Goal: Transaction & Acquisition: Download file/media

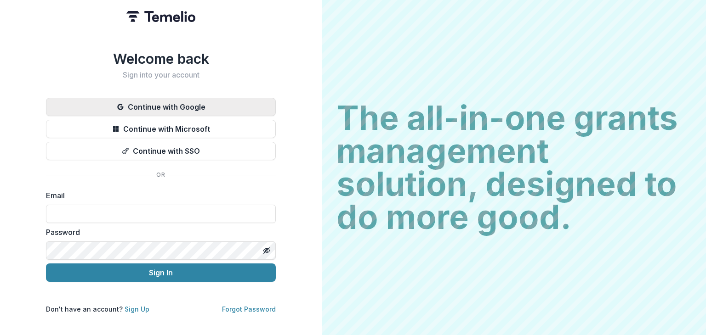
click at [164, 103] on button "Continue with Google" at bounding box center [161, 107] width 230 height 18
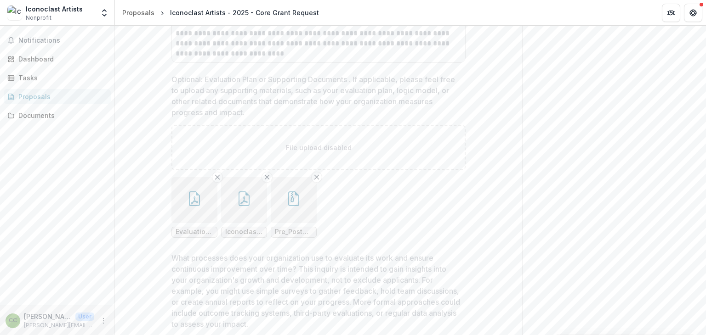
scroll to position [5095, 0]
click at [192, 232] on span "Evaluation Plan_Kempner Fund 2025.pdf" at bounding box center [195, 229] width 38 height 8
click at [191, 201] on icon "button" at bounding box center [194, 195] width 15 height 15
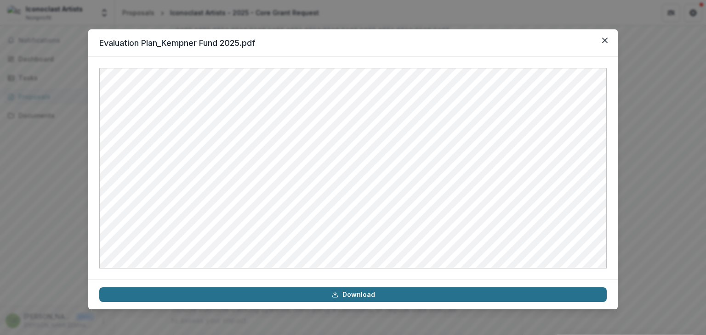
click at [360, 294] on link "Download" at bounding box center [352, 295] width 507 height 15
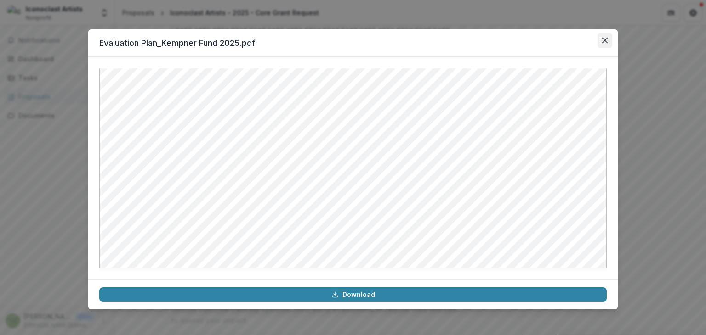
click at [606, 40] on icon "Close" at bounding box center [605, 41] width 6 height 6
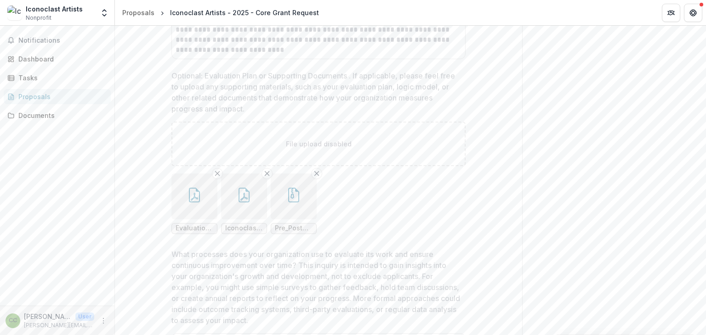
click at [238, 200] on icon "button" at bounding box center [244, 195] width 15 height 15
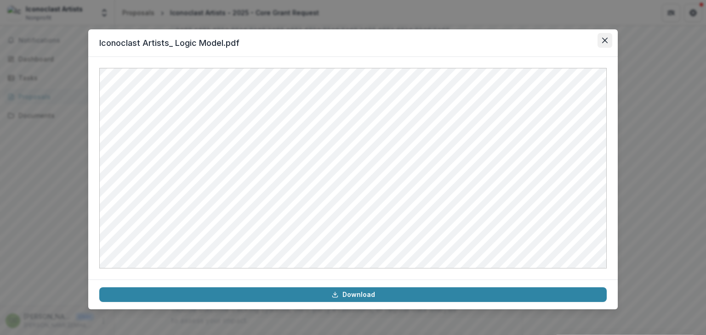
click at [608, 35] on button "Close" at bounding box center [604, 40] width 15 height 15
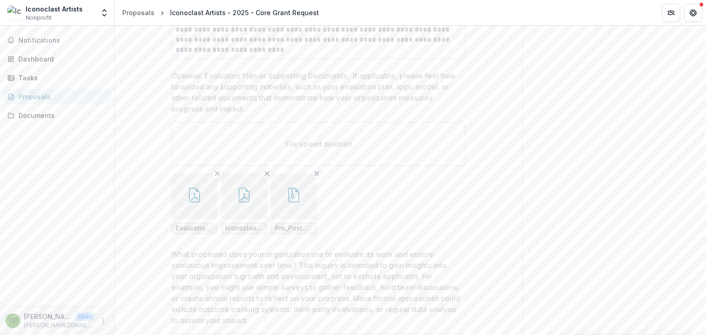
click at [296, 199] on icon "button" at bounding box center [293, 195] width 15 height 15
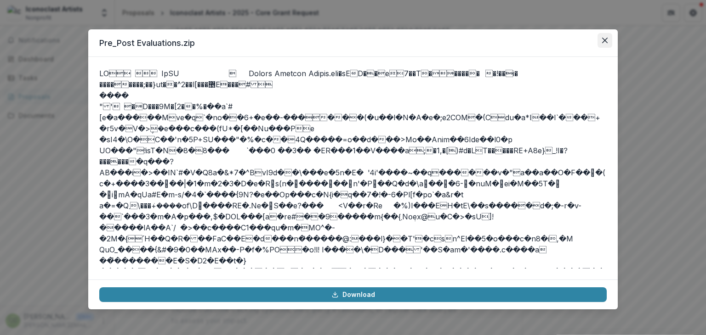
click at [604, 41] on icon "Close" at bounding box center [605, 41] width 6 height 6
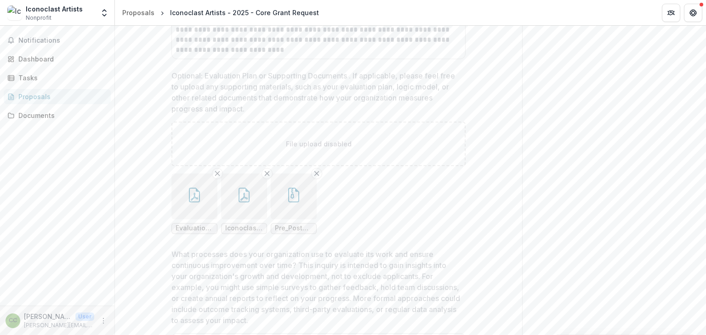
click at [705, 238] on div "Pre_Post Evaluations.zip Download" at bounding box center [353, 167] width 706 height 335
drag, startPoint x: 705, startPoint y: 239, endPoint x: 705, endPoint y: 252, distance: 13.3
click at [705, 252] on div "**********" at bounding box center [410, 181] width 591 height 310
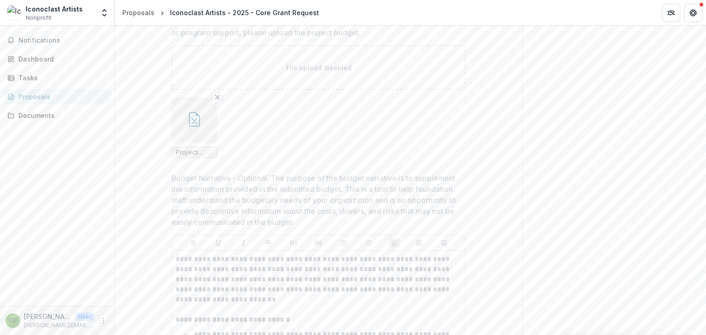
scroll to position [5827, 0]
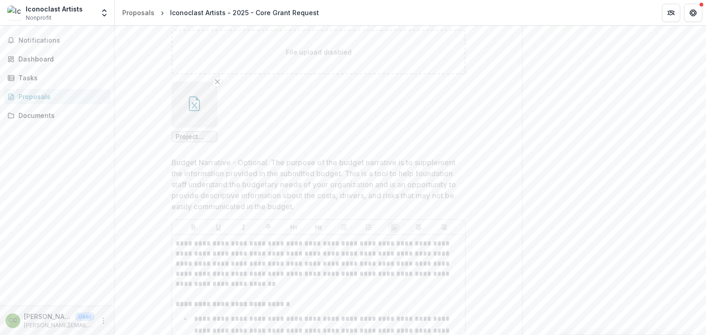
click at [196, 111] on icon "button" at bounding box center [194, 103] width 15 height 15
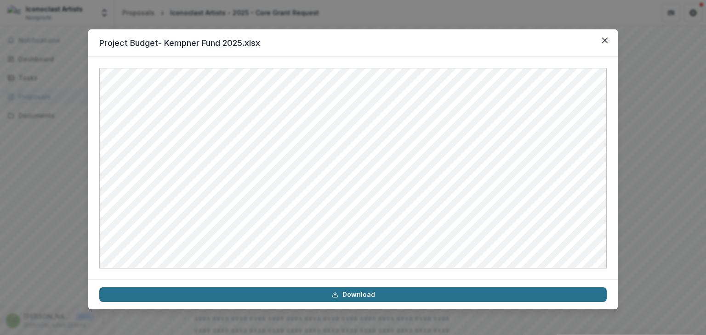
click at [359, 295] on link "Download" at bounding box center [352, 295] width 507 height 15
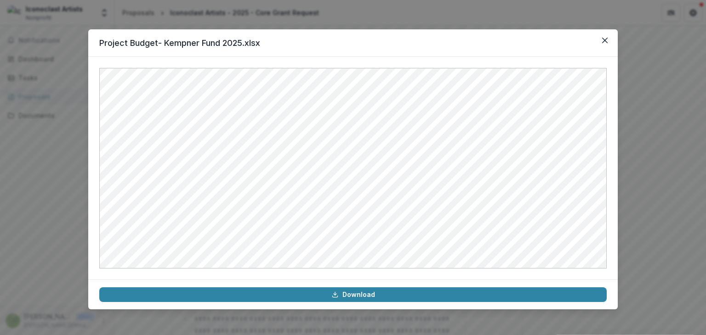
click at [638, 103] on div "Project Budget- Kempner Fund 2025.xlsx Download" at bounding box center [353, 167] width 706 height 335
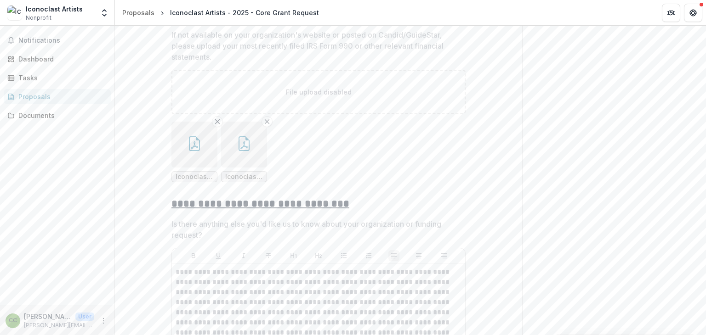
scroll to position [6924, 0]
click at [189, 144] on icon "button" at bounding box center [194, 140] width 15 height 15
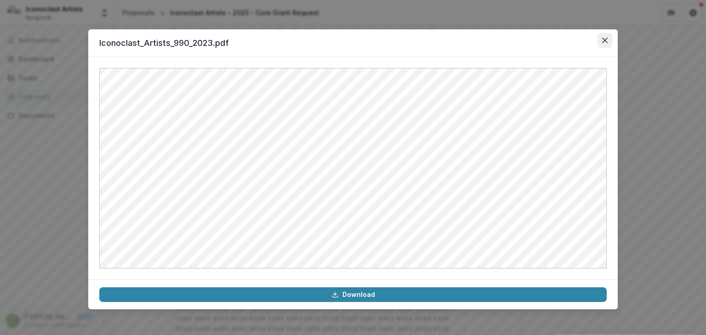
click at [606, 41] on icon "Close" at bounding box center [605, 41] width 6 height 6
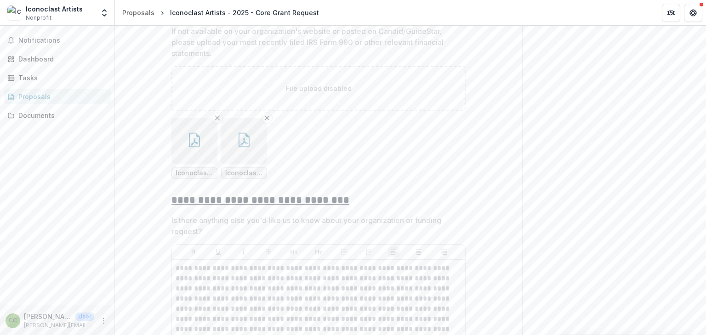
click at [246, 142] on icon "button" at bounding box center [244, 140] width 15 height 15
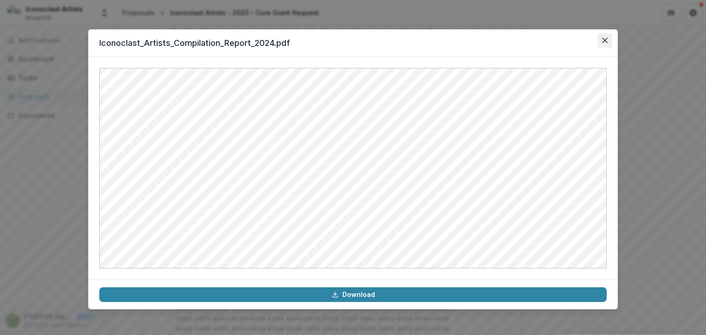
click at [604, 40] on icon "Close" at bounding box center [605, 41] width 6 height 6
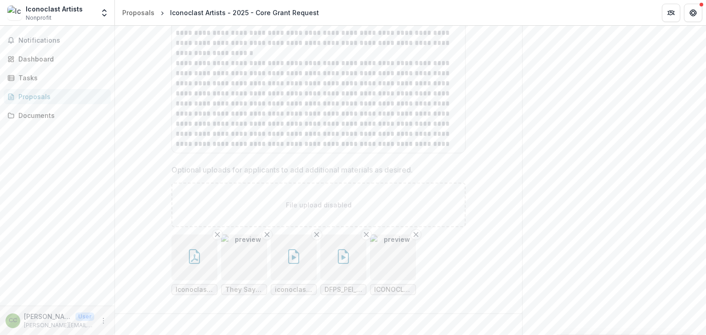
scroll to position [7292, 0]
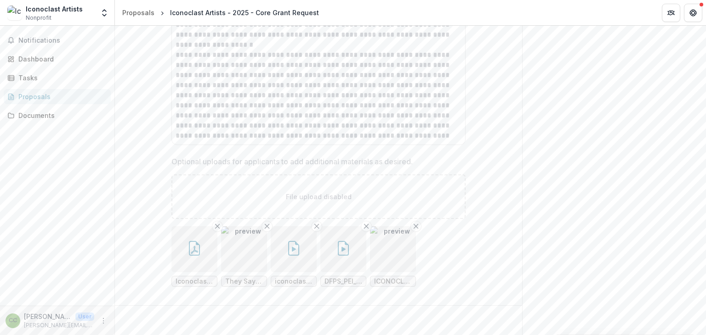
click at [191, 251] on icon "button" at bounding box center [194, 248] width 15 height 15
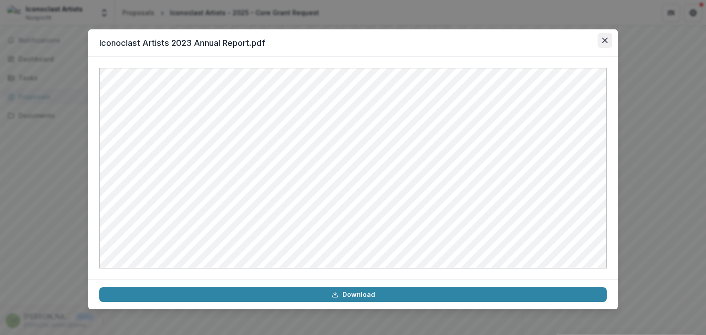
click at [608, 38] on button "Close" at bounding box center [604, 40] width 15 height 15
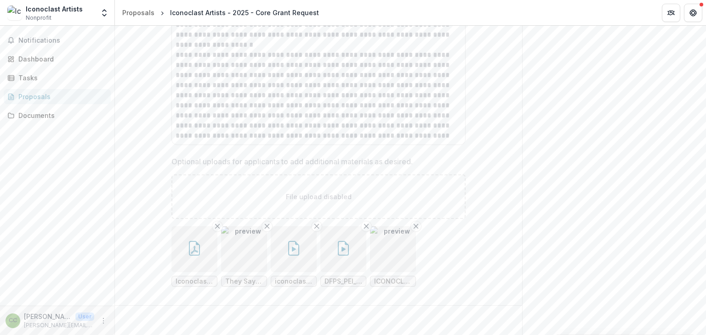
click at [301, 247] on button "button" at bounding box center [294, 249] width 46 height 46
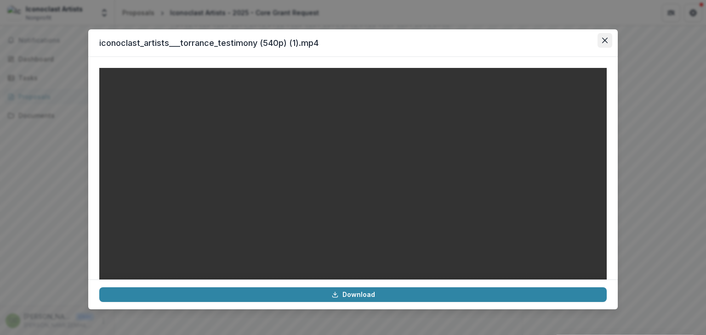
click at [605, 39] on icon "Close" at bounding box center [605, 41] width 6 height 6
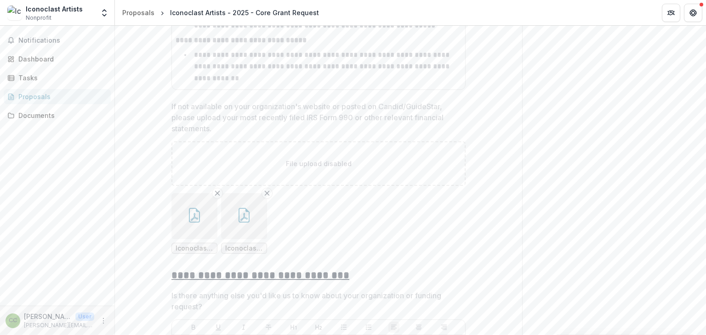
click at [447, 213] on ul "Iconoclast_Artists_990_2023.pdf Iconoclast_Artists_Compilation_Report_2024.pdf" at bounding box center [318, 223] width 294 height 61
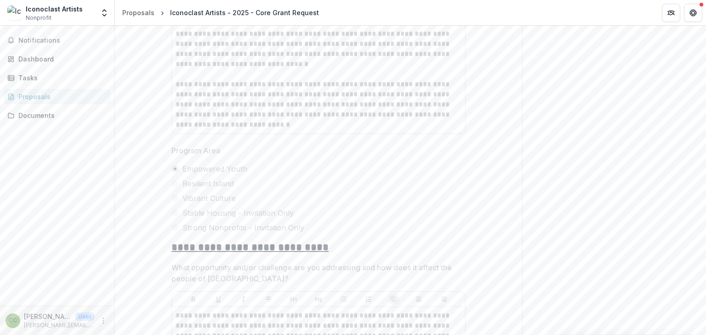
scroll to position [2256, 0]
